Goal: Transaction & Acquisition: Purchase product/service

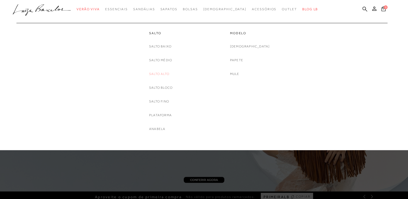
click at [164, 73] on link "Salto Alto" at bounding box center [159, 74] width 20 height 6
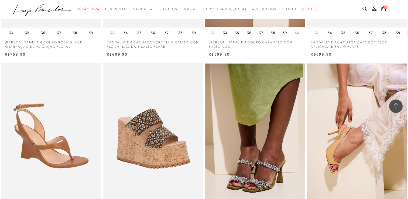
scroll to position [674, 0]
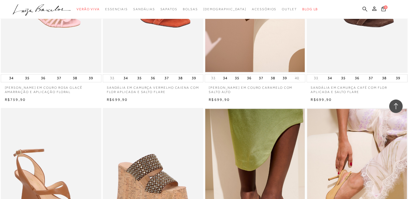
click at [364, 11] on icon at bounding box center [364, 8] width 5 height 5
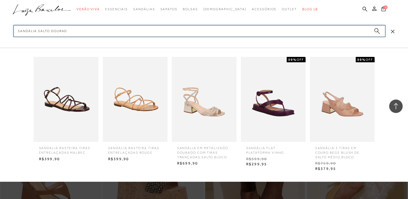
type input "sandália salto dourada"
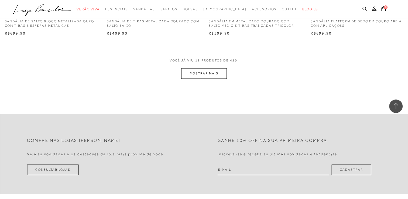
scroll to position [566, 0]
click at [217, 73] on button "MOSTRAR MAIS" at bounding box center [203, 72] width 45 height 11
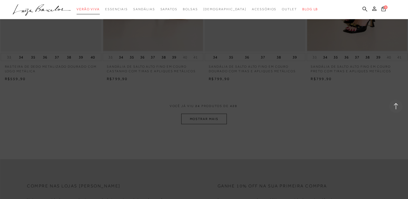
scroll to position [1078, 0]
